Goal: Task Accomplishment & Management: Manage account settings

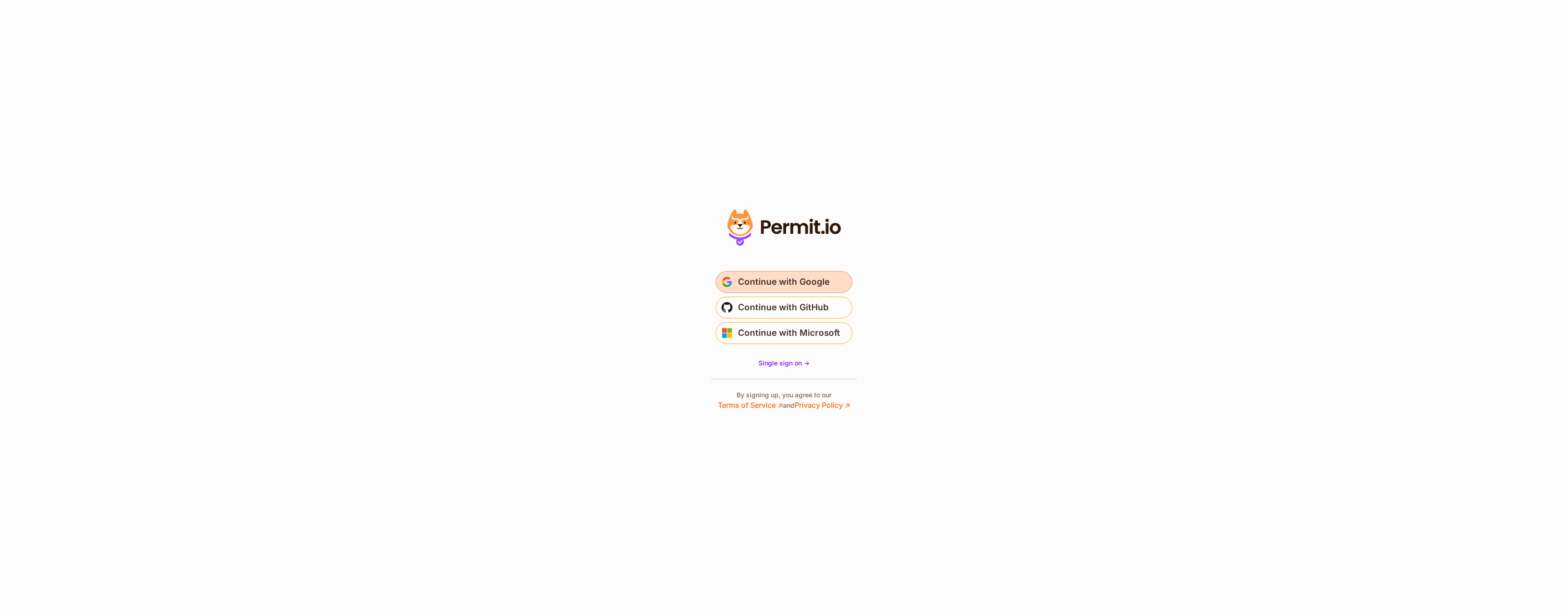
click at [789, 284] on span "Continue with Google" at bounding box center [783, 282] width 92 height 15
click at [785, 362] on span "Single sign on ->" at bounding box center [784, 363] width 51 height 8
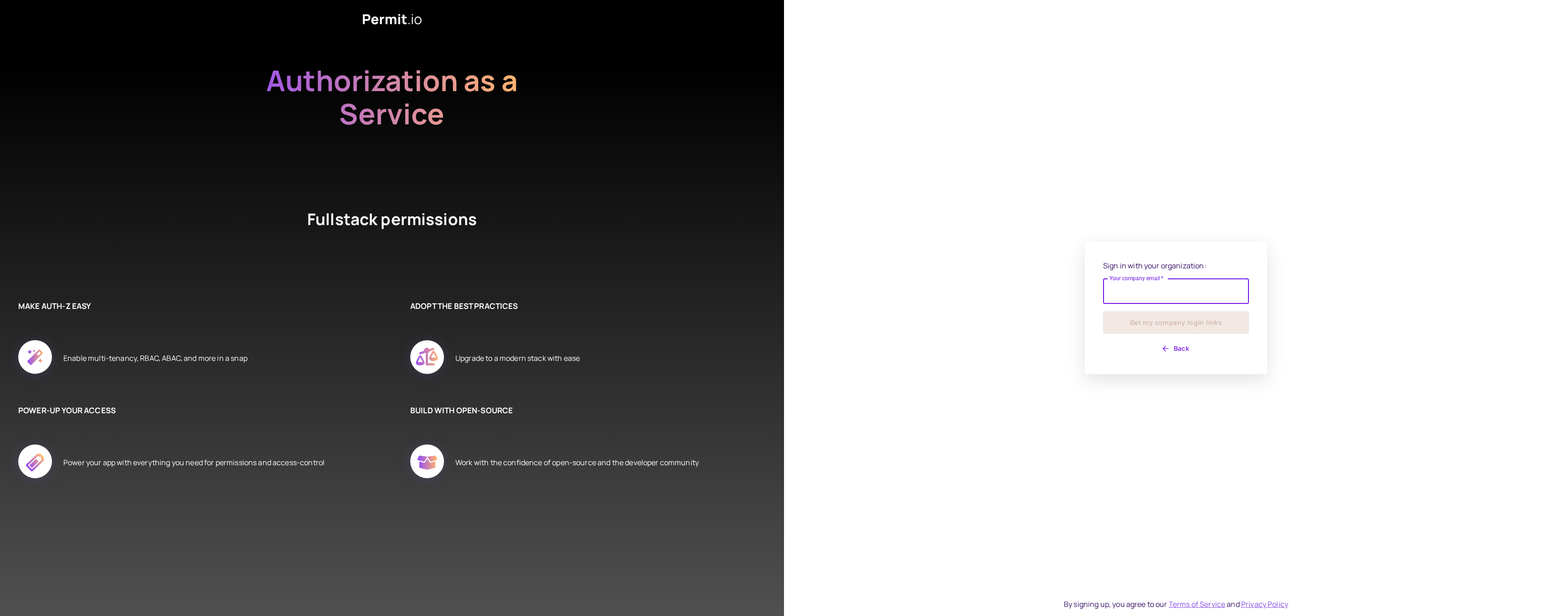
click at [1138, 292] on input "Your company email   *" at bounding box center [1176, 292] width 146 height 26
type input "**********"
click at [1162, 322] on button "Get my company login links" at bounding box center [1176, 322] width 146 height 23
click at [1188, 362] on div "Sign in with your organization: Your company email   * Your company email   * S…" at bounding box center [1176, 308] width 183 height 152
click at [1180, 356] on button "Back" at bounding box center [1176, 354] width 146 height 15
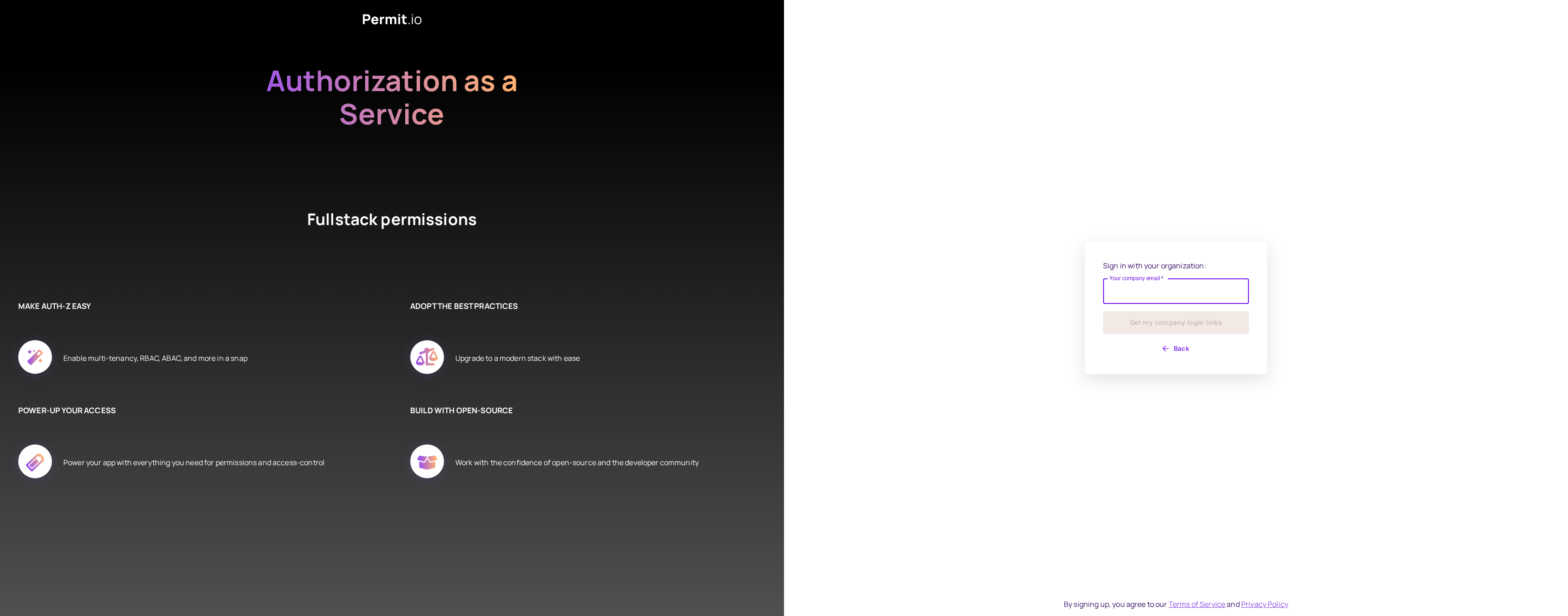
click at [1181, 350] on button "Back" at bounding box center [1176, 349] width 146 height 15
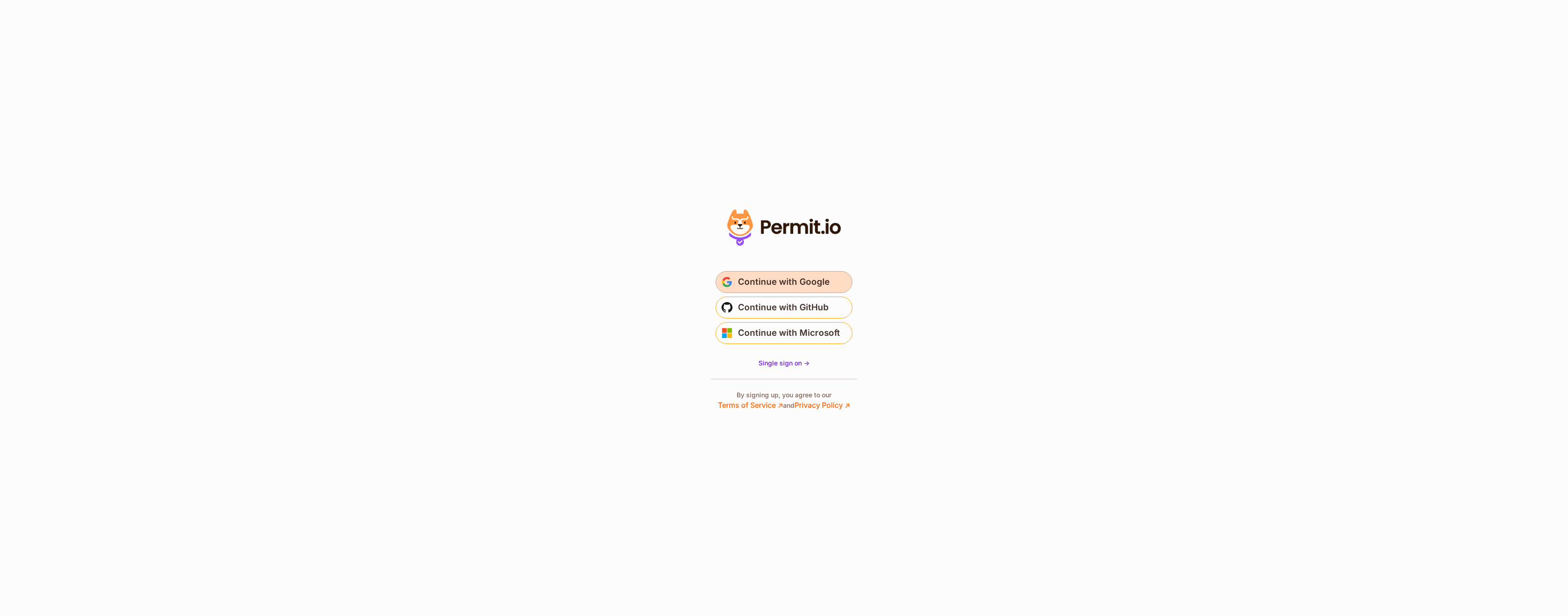
click at [794, 282] on span "Continue with Google" at bounding box center [783, 282] width 92 height 15
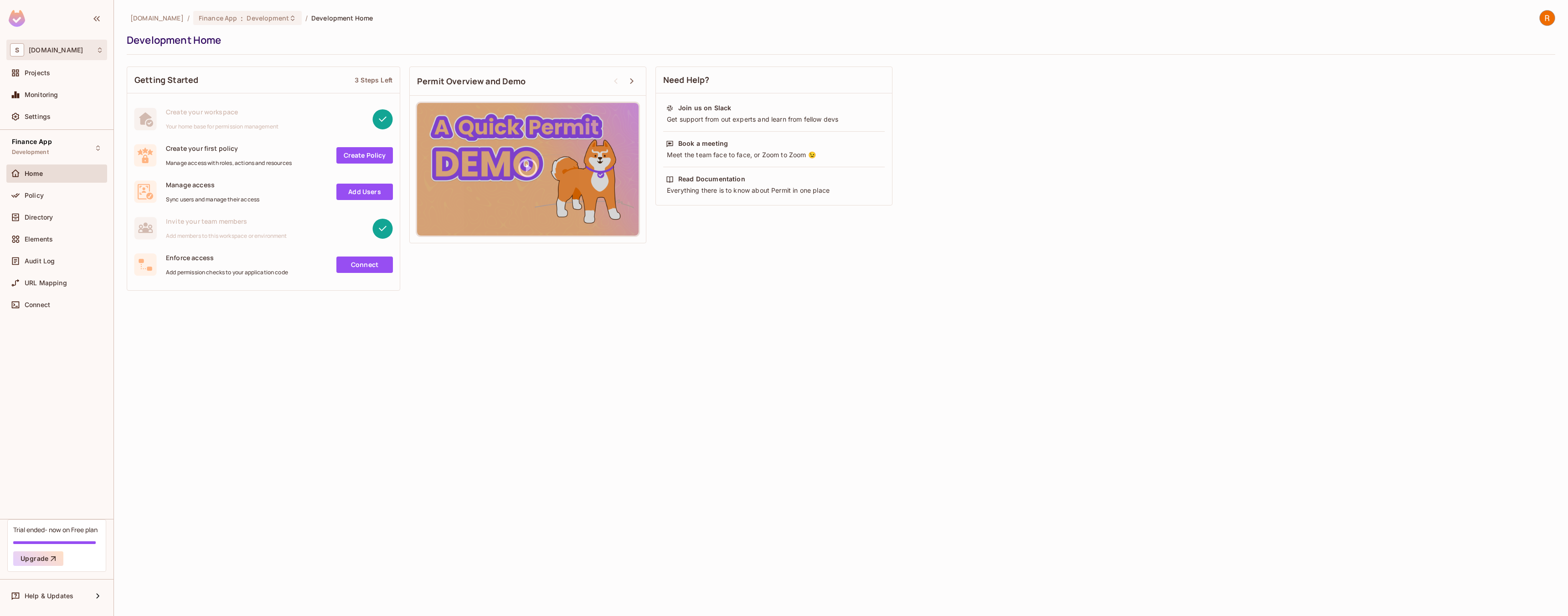
click at [97, 52] on icon at bounding box center [100, 50] width 7 height 7
click at [97, 52] on div at bounding box center [784, 308] width 1568 height 616
click at [35, 77] on div "Projects" at bounding box center [57, 73] width 94 height 11
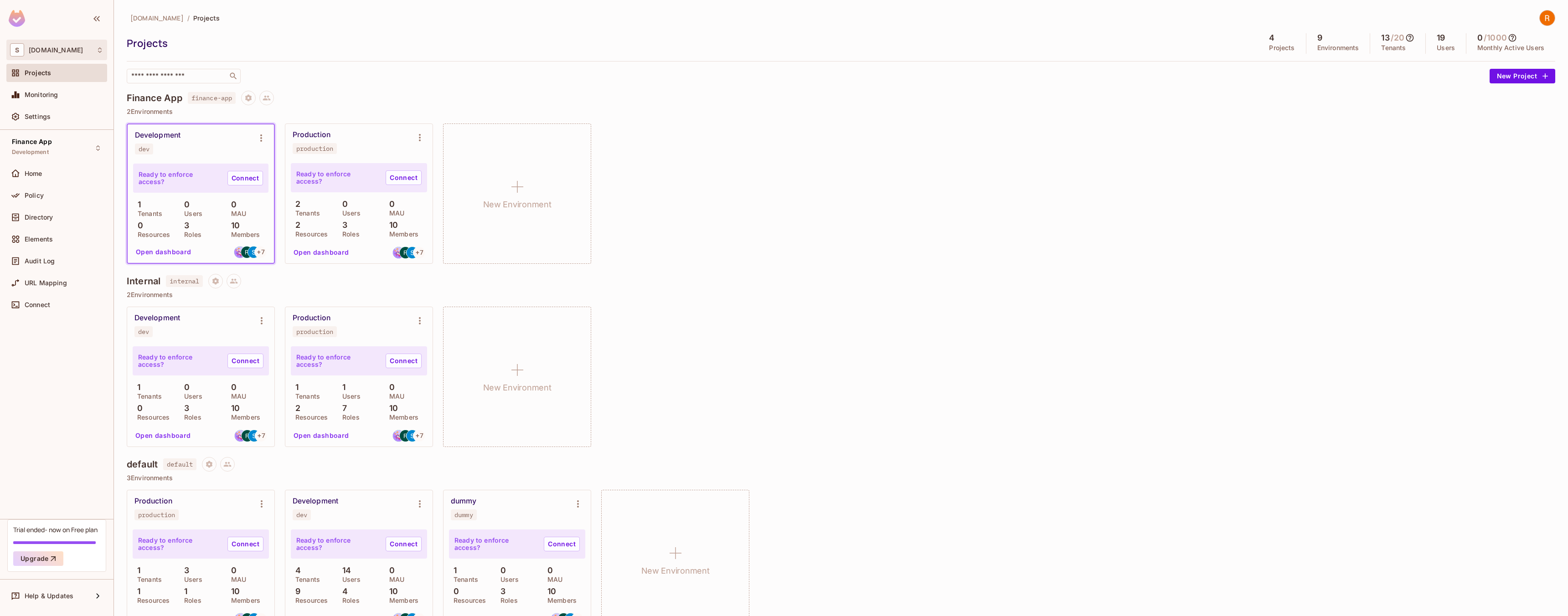
click at [86, 50] on div "S [DOMAIN_NAME]" at bounding box center [57, 50] width 94 height 13
click at [86, 50] on div at bounding box center [784, 308] width 1568 height 616
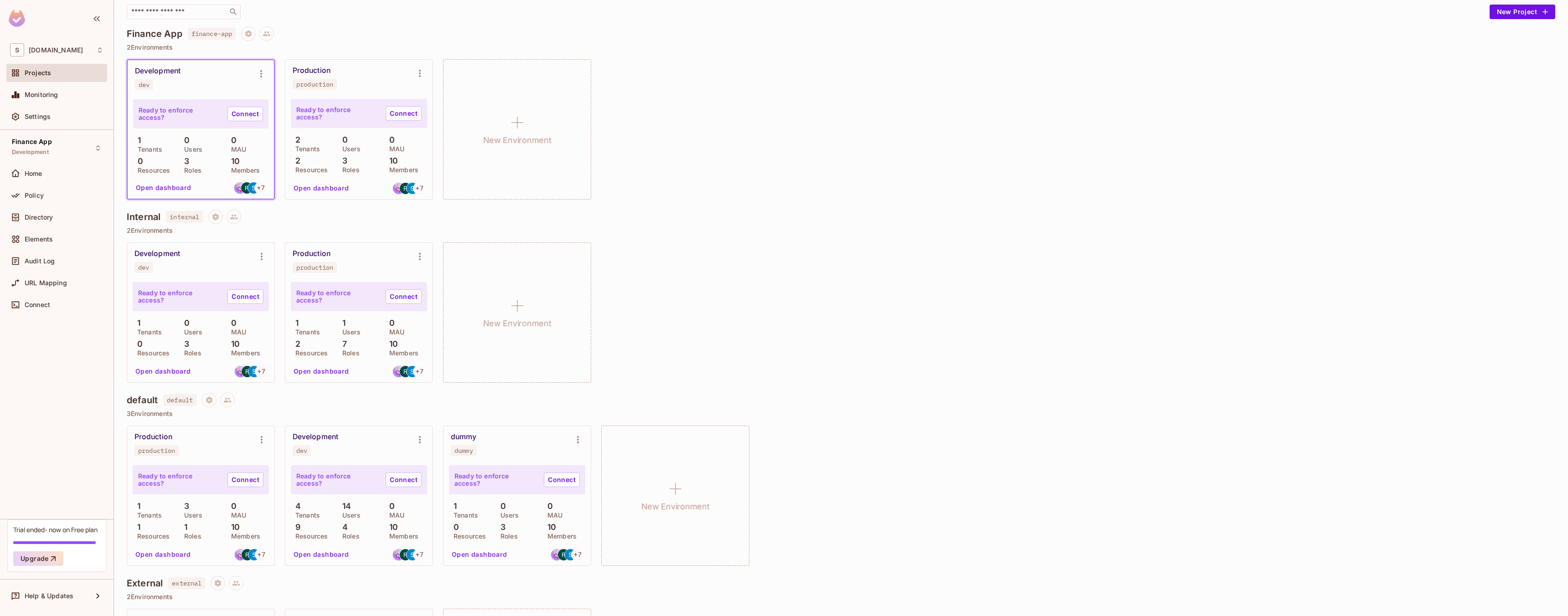
scroll to position [63, 0]
click at [315, 190] on button "Open dashboard" at bounding box center [321, 189] width 63 height 15
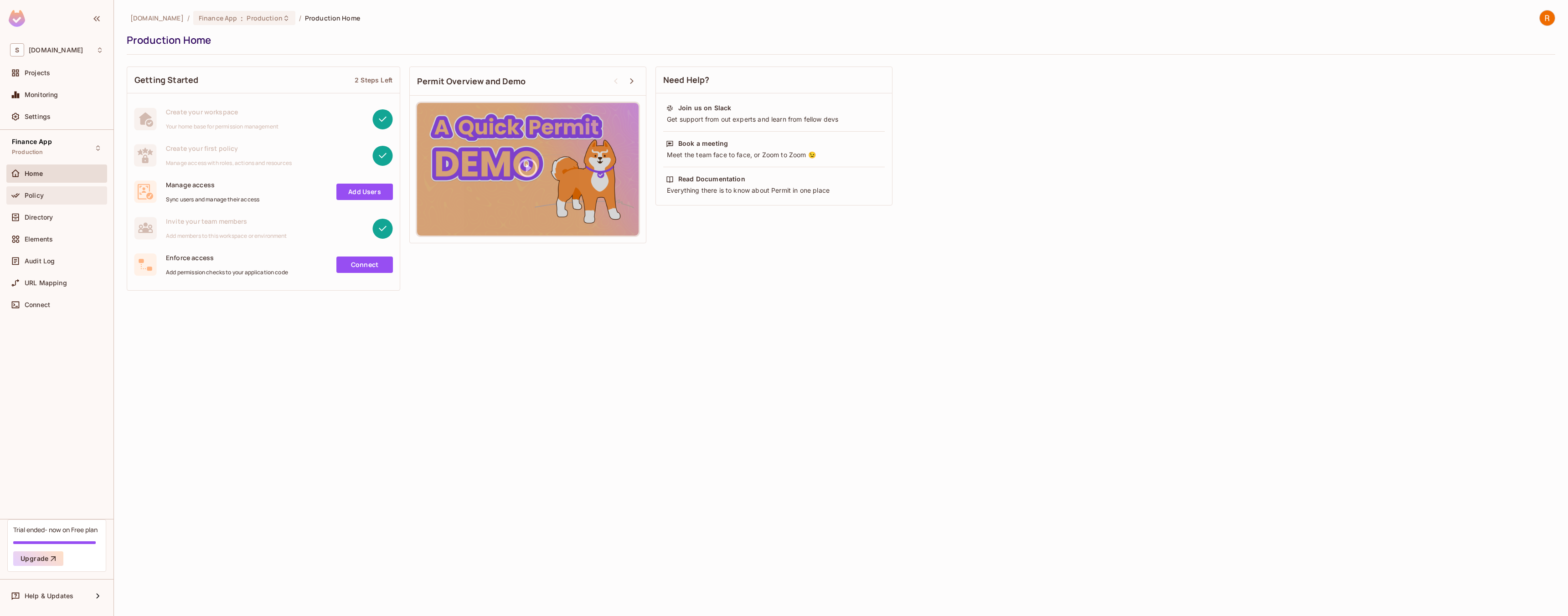
click at [41, 191] on div "Policy" at bounding box center [57, 195] width 94 height 11
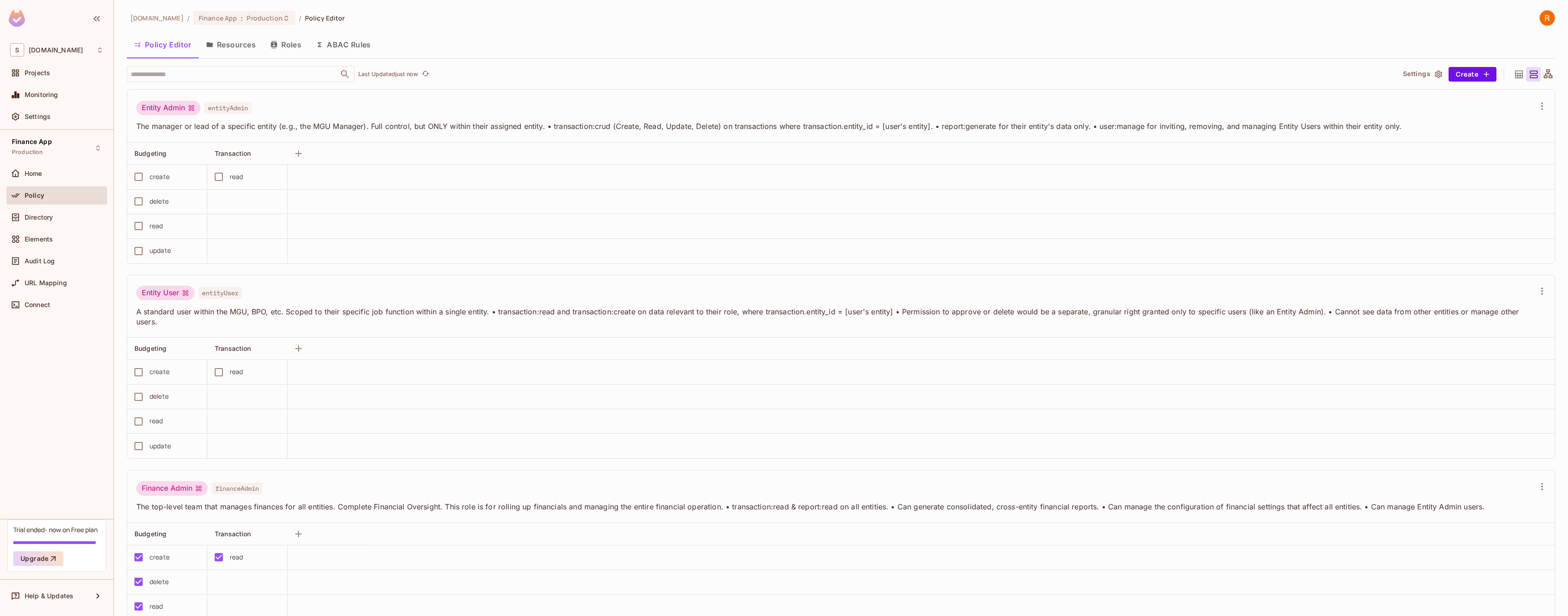
click at [229, 46] on button "Resources" at bounding box center [231, 44] width 65 height 23
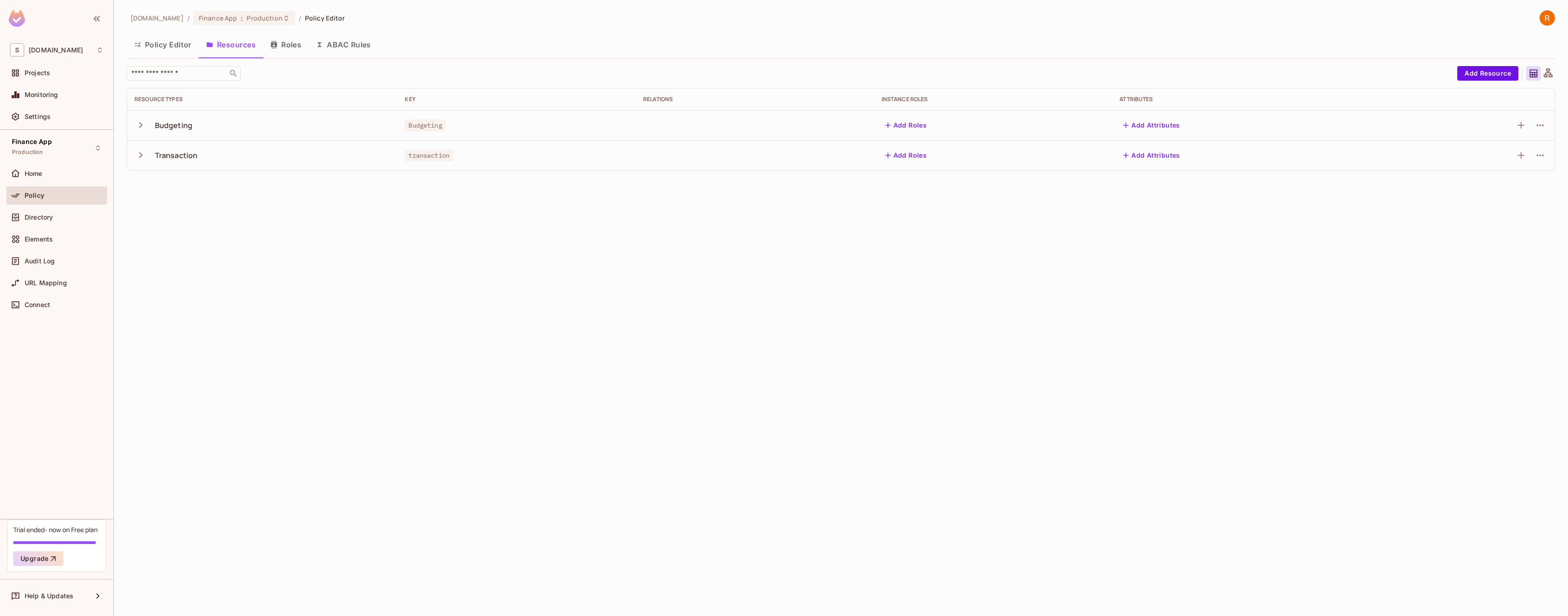
click at [277, 47] on icon "button" at bounding box center [274, 44] width 7 height 7
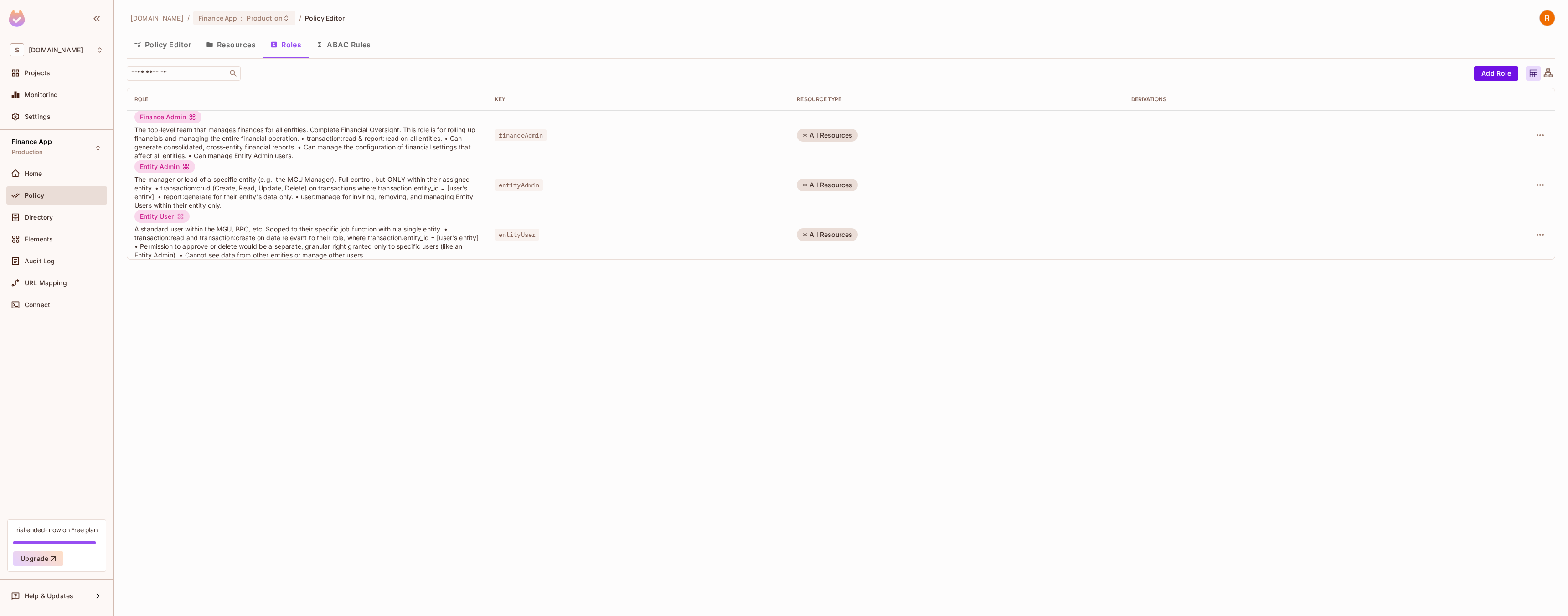
click at [351, 44] on button "ABAC Rules" at bounding box center [343, 44] width 70 height 23
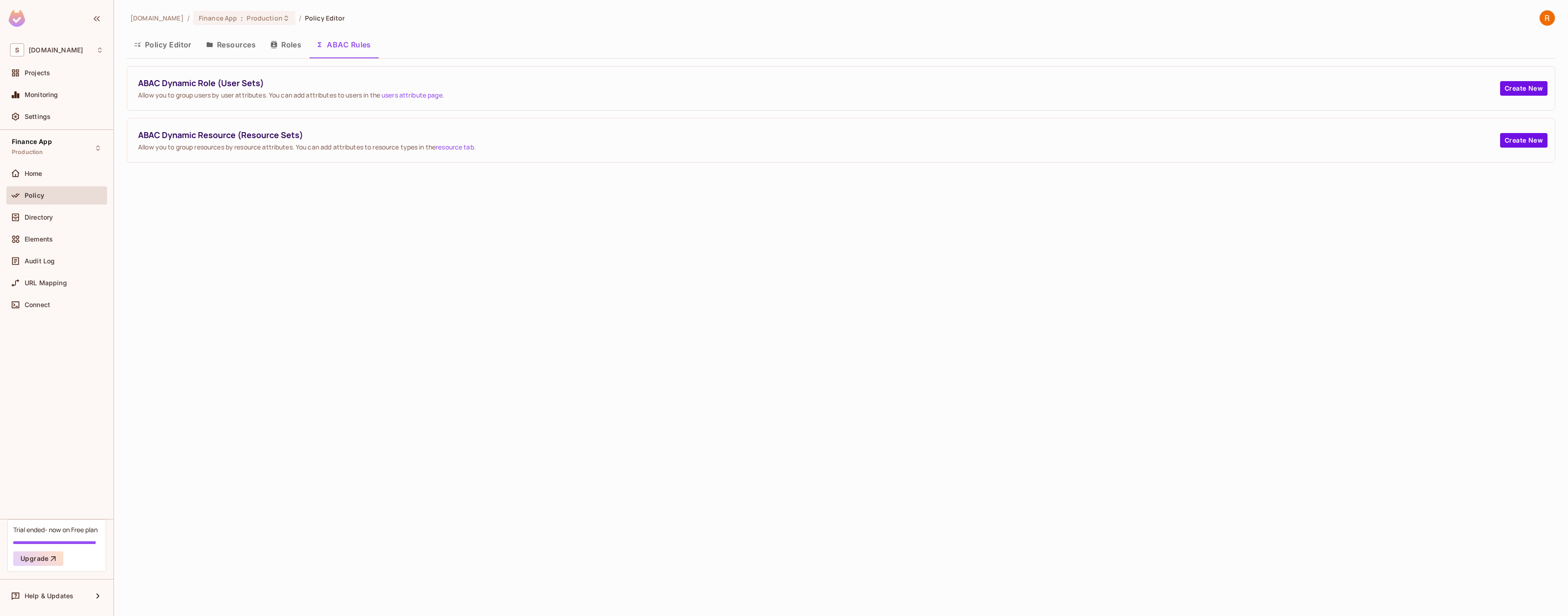
click at [171, 47] on button "Policy Editor" at bounding box center [163, 44] width 72 height 23
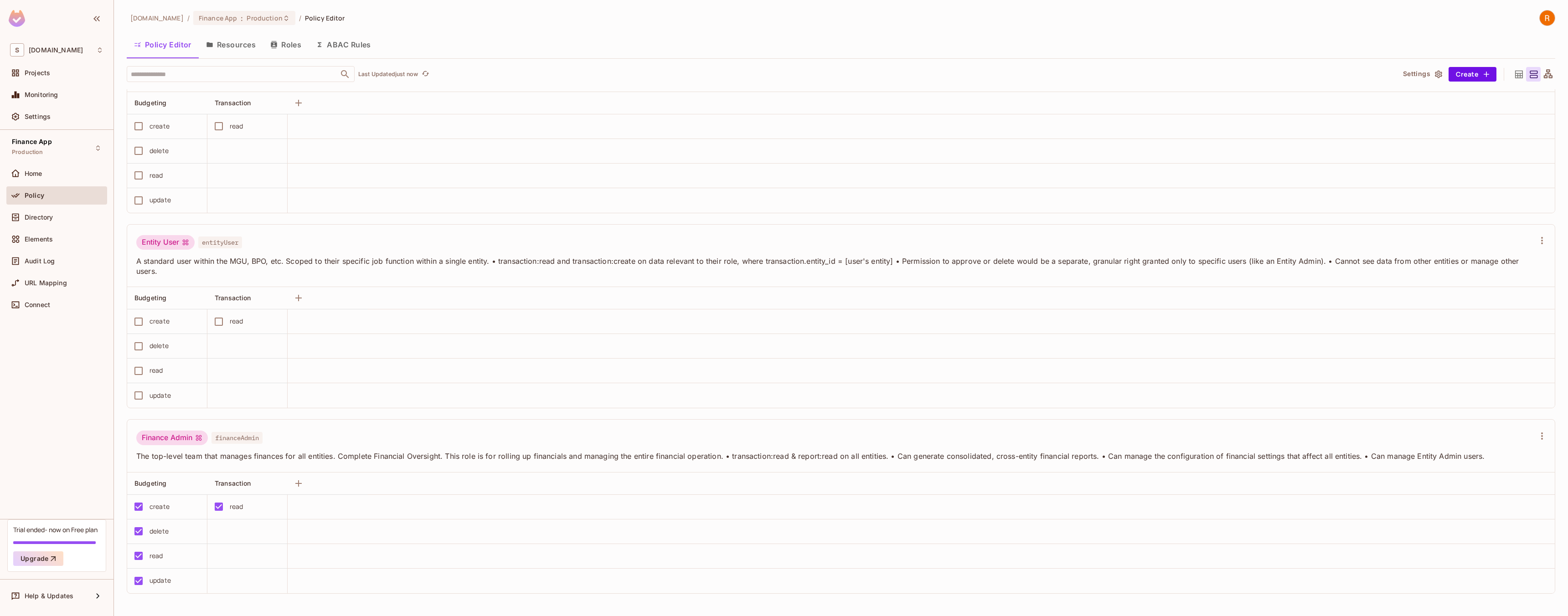
scroll to position [1, 0]
click at [60, 220] on div "Directory" at bounding box center [64, 217] width 79 height 7
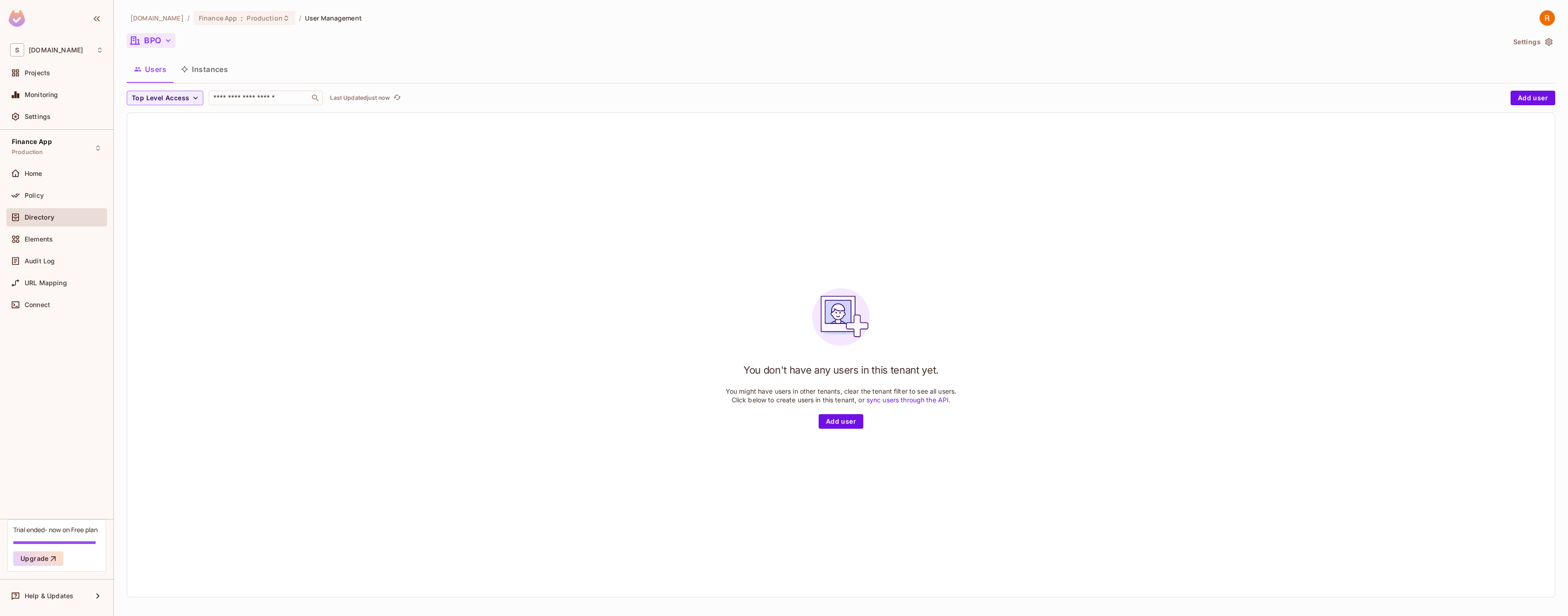
click at [152, 34] on button "BPO" at bounding box center [151, 41] width 49 height 15
click at [179, 232] on div at bounding box center [784, 308] width 1568 height 616
